Goal: Find specific page/section: Find specific page/section

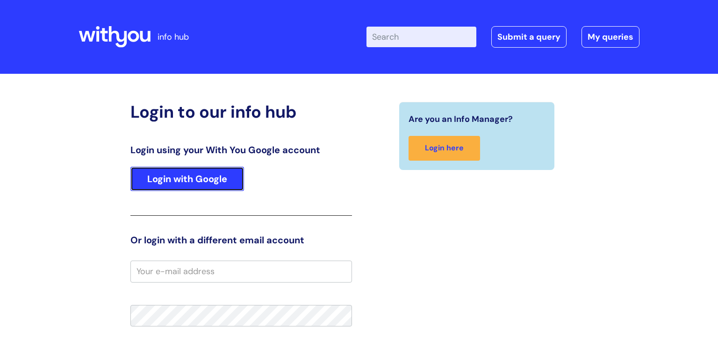
click at [213, 185] on link "Login with Google" at bounding box center [187, 179] width 114 height 24
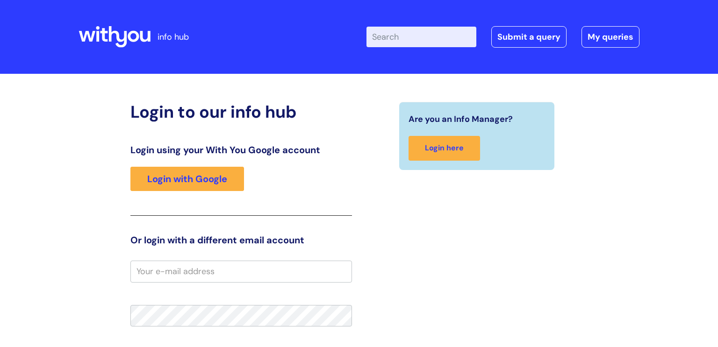
click at [300, 212] on div "Login using your With You Google account Login with Google" at bounding box center [241, 180] width 222 height 72
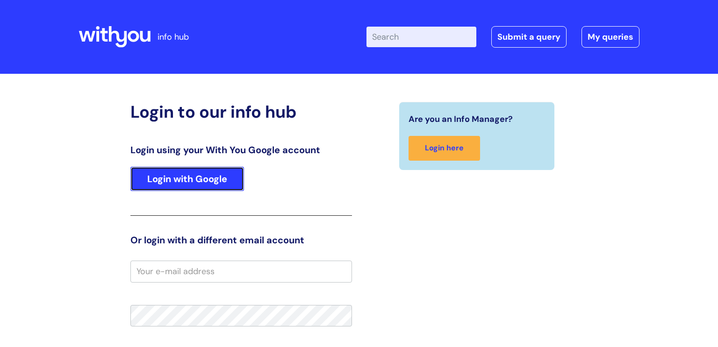
click at [199, 175] on link "Login with Google" at bounding box center [187, 179] width 114 height 24
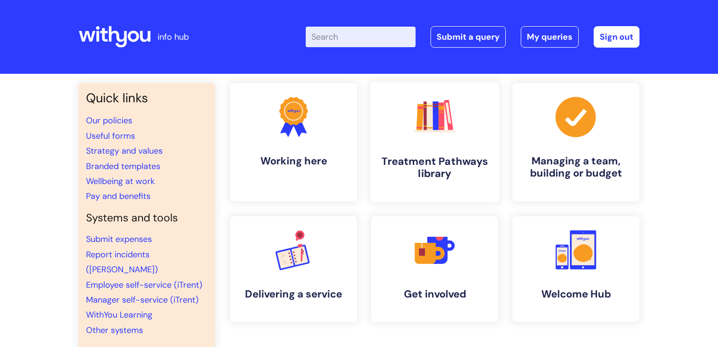
click at [388, 142] on link ".cls-1{fill:#f89b22;}.cls-1,.cls-2,.cls-3,.cls-4,.cls-5,.cls-6,.cls-7{stroke-wi…" at bounding box center [434, 142] width 129 height 120
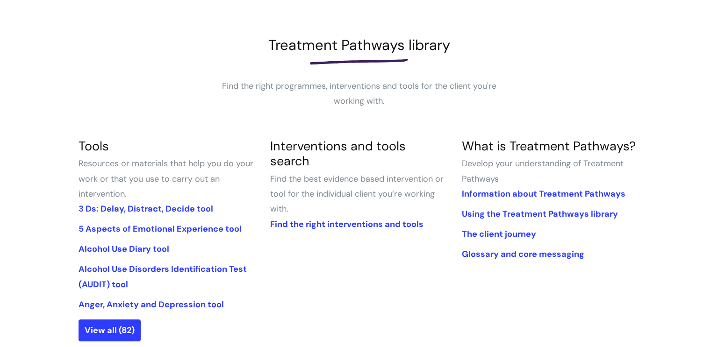
scroll to position [111, 0]
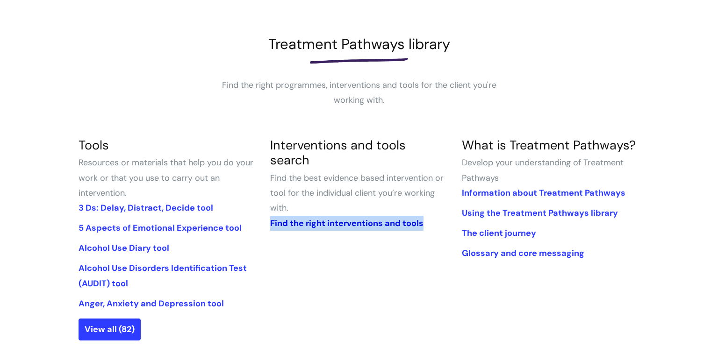
drag, startPoint x: 329, startPoint y: 202, endPoint x: 308, endPoint y: 210, distance: 22.8
click at [308, 218] on link "Find the right interventions and tools" at bounding box center [346, 223] width 153 height 11
